Goal: Task Accomplishment & Management: Complete application form

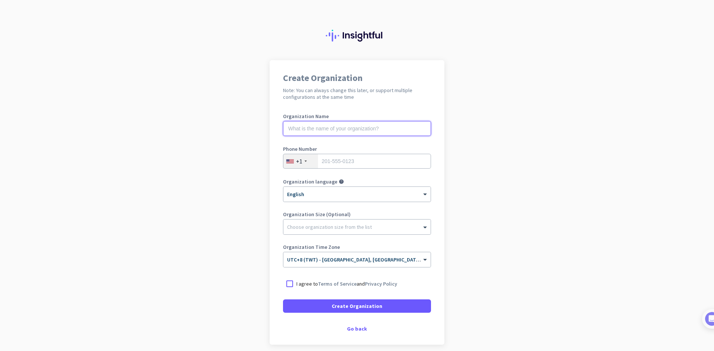
click at [334, 127] on input "text" at bounding box center [357, 128] width 148 height 15
click at [335, 129] on input "text" at bounding box center [357, 128] width 148 height 15
click at [332, 161] on input "tel" at bounding box center [357, 161] width 148 height 15
click at [301, 160] on div "+1" at bounding box center [300, 161] width 35 height 14
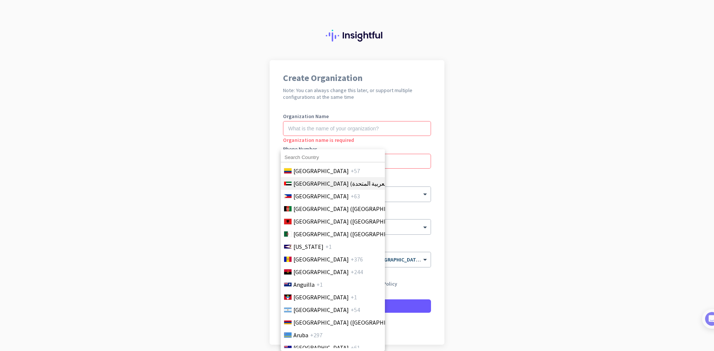
scroll to position [37, 0]
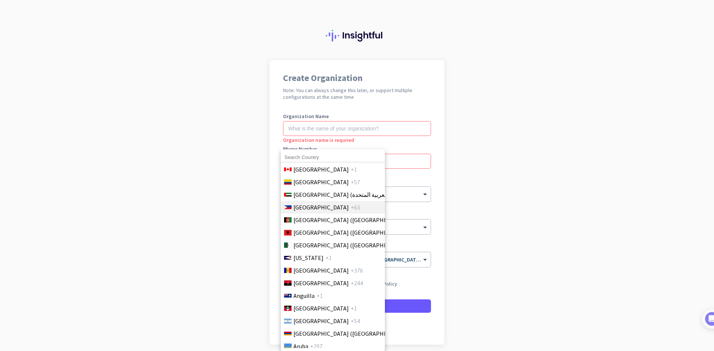
click at [308, 202] on li "Philippines +63" at bounding box center [332, 207] width 104 height 13
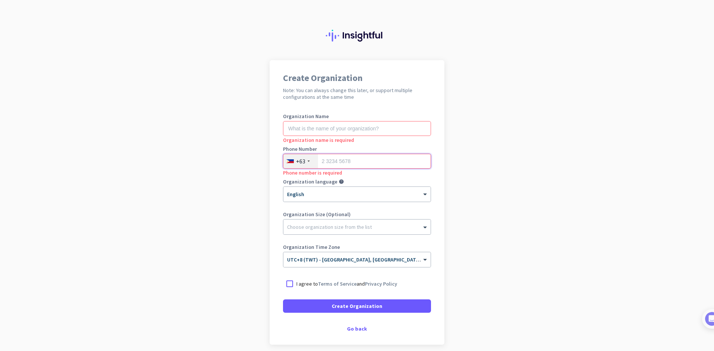
click at [332, 157] on input "tel" at bounding box center [357, 161] width 148 height 15
click at [316, 126] on input "text" at bounding box center [357, 128] width 148 height 15
type input "MBM Logistics"
click at [338, 160] on input "tel" at bounding box center [357, 161] width 148 height 15
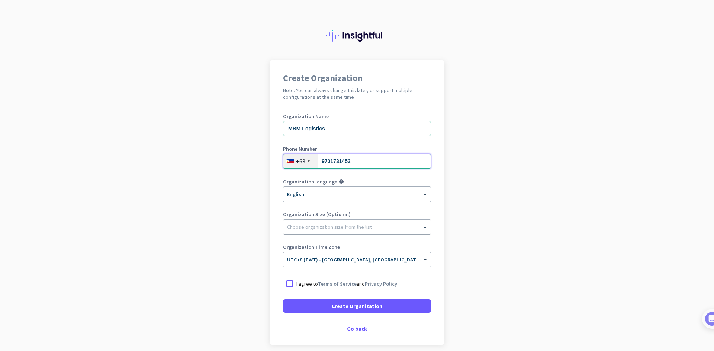
type input "9701731453"
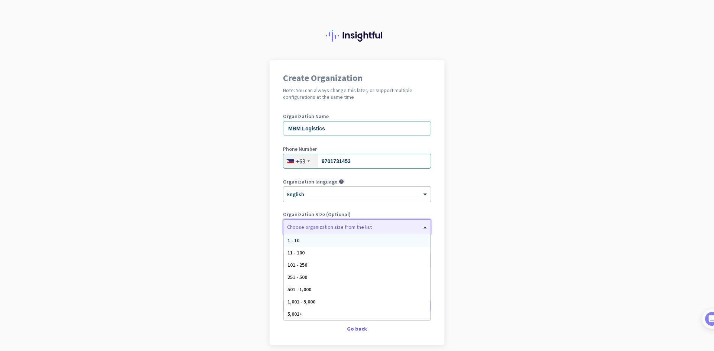
click at [308, 222] on div at bounding box center [356, 225] width 147 height 7
click at [358, 219] on ng-select "Choose organization size from the list 1 - 10 11 - 100 101 - 250 251 - 500 501 …" at bounding box center [357, 227] width 148 height 16
click at [310, 225] on div at bounding box center [356, 225] width 147 height 7
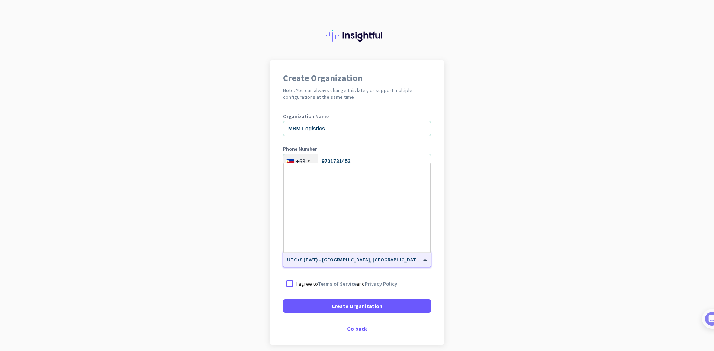
click at [343, 260] on div at bounding box center [356, 257] width 147 height 6
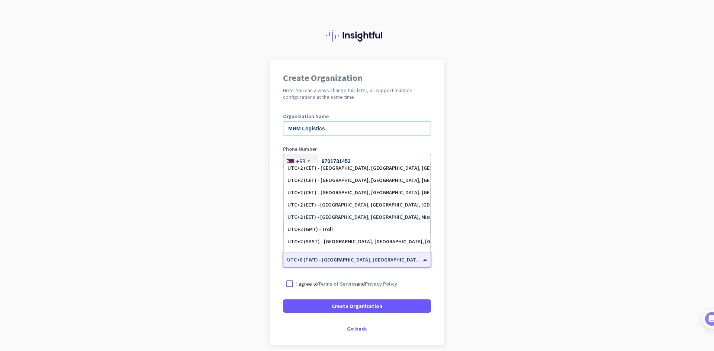
scroll to position [2123, 0]
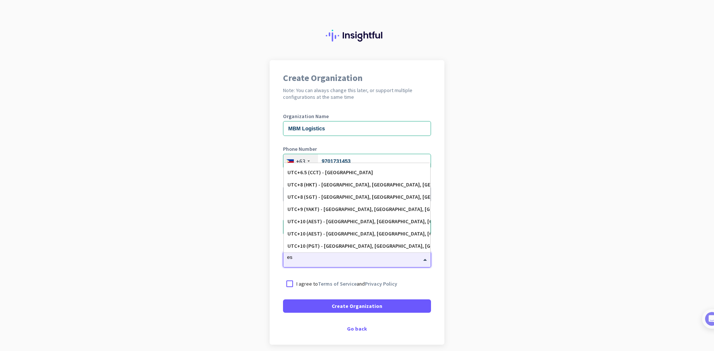
type input "est"
click at [350, 187] on div "UTC-4 (EST) - New York City, Brooklyn, Queens, Philadelphia" at bounding box center [356, 186] width 139 height 6
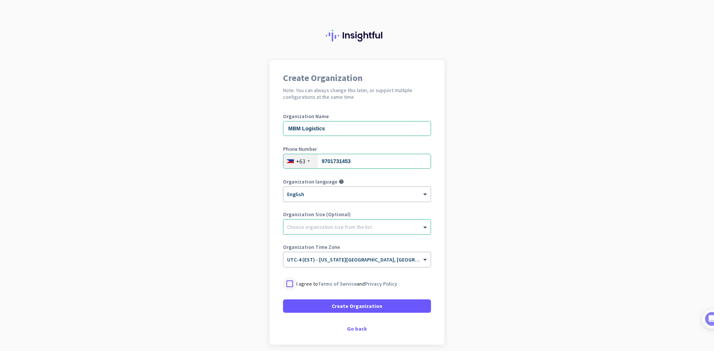
click at [288, 280] on div at bounding box center [289, 283] width 13 height 13
drag, startPoint x: 317, startPoint y: 307, endPoint x: 525, endPoint y: 285, distance: 209.4
click at [525, 285] on app-onboarding-organization "Create Organization Note: You can always change this later, or support multiple…" at bounding box center [357, 221] width 714 height 322
click at [354, 333] on div "Create Organization Note: You can always change this later, or support multiple…" at bounding box center [357, 202] width 175 height 285
click at [354, 328] on div "Go back" at bounding box center [357, 328] width 148 height 5
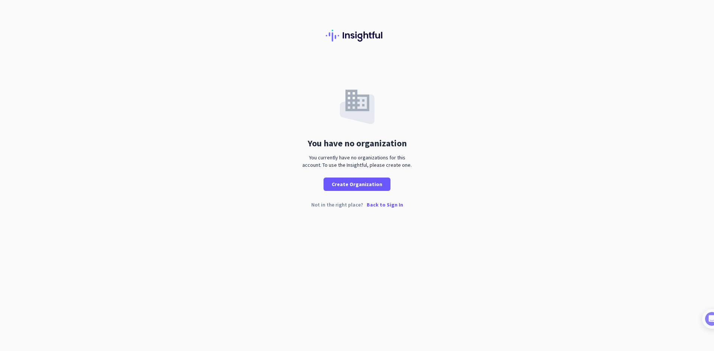
click at [382, 204] on p "Back to Sign In" at bounding box center [385, 204] width 36 height 5
